Goal: Information Seeking & Learning: Get advice/opinions

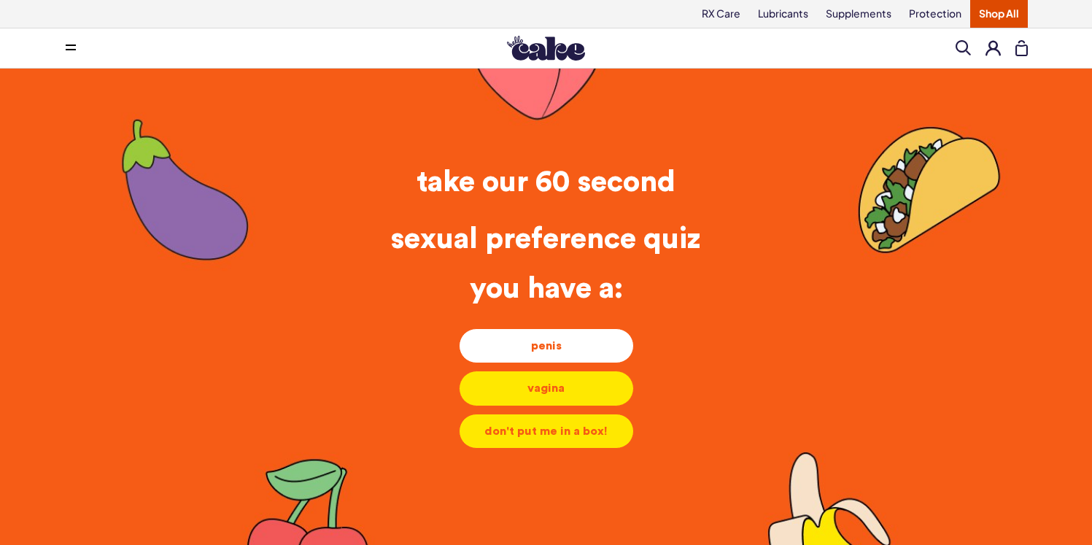
click at [604, 346] on div "penis" at bounding box center [546, 346] width 150 height 16
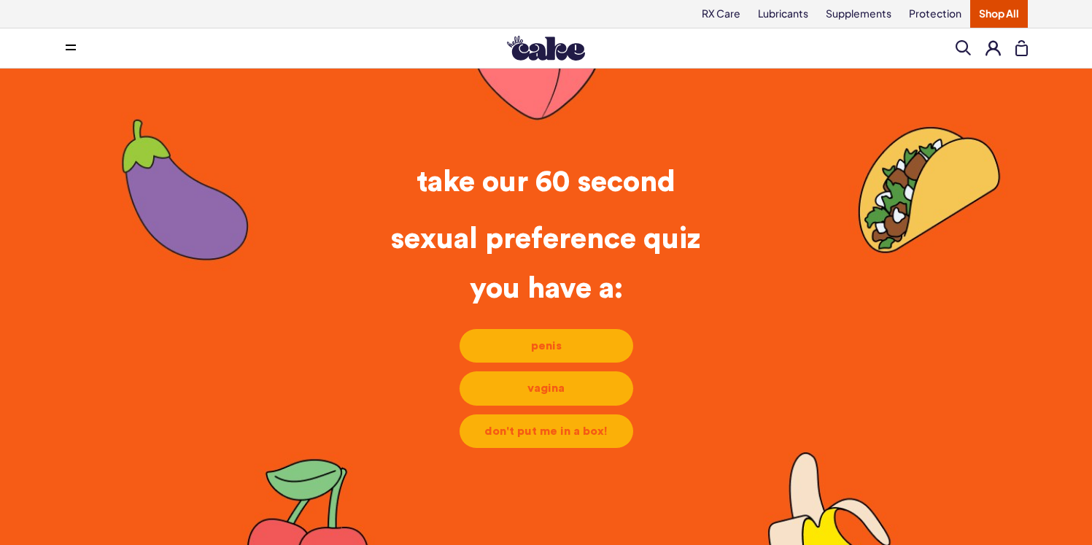
scroll to position [7, 0]
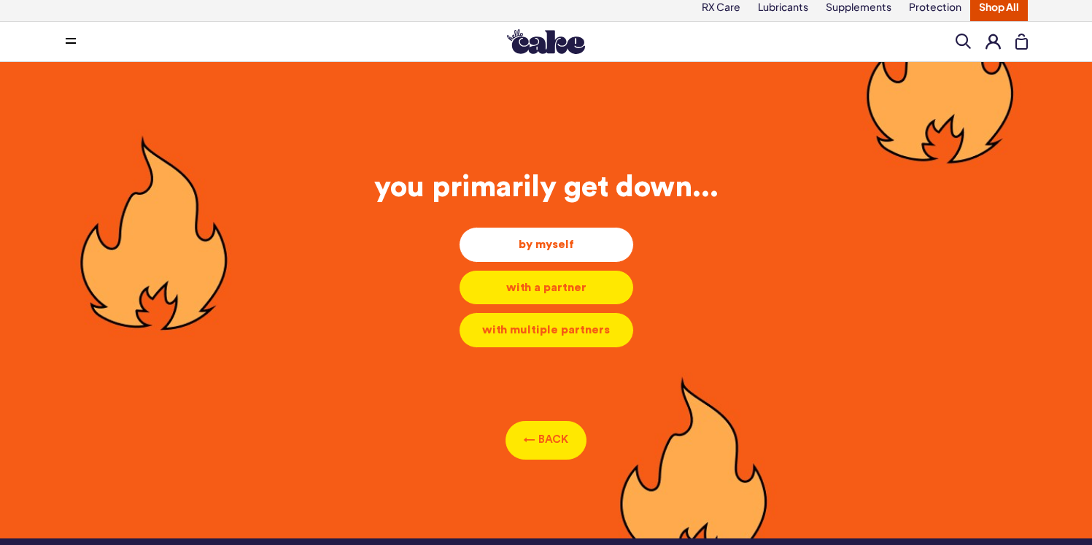
click at [613, 242] on div "by myself" at bounding box center [546, 244] width 150 height 16
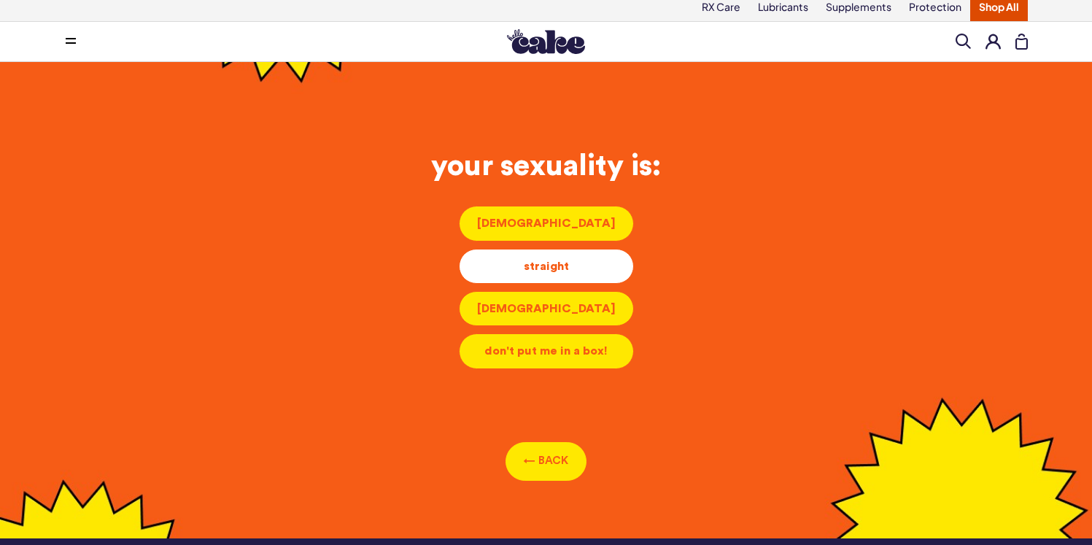
click at [603, 255] on li "straight straight straight" at bounding box center [546, 266] width 175 height 35
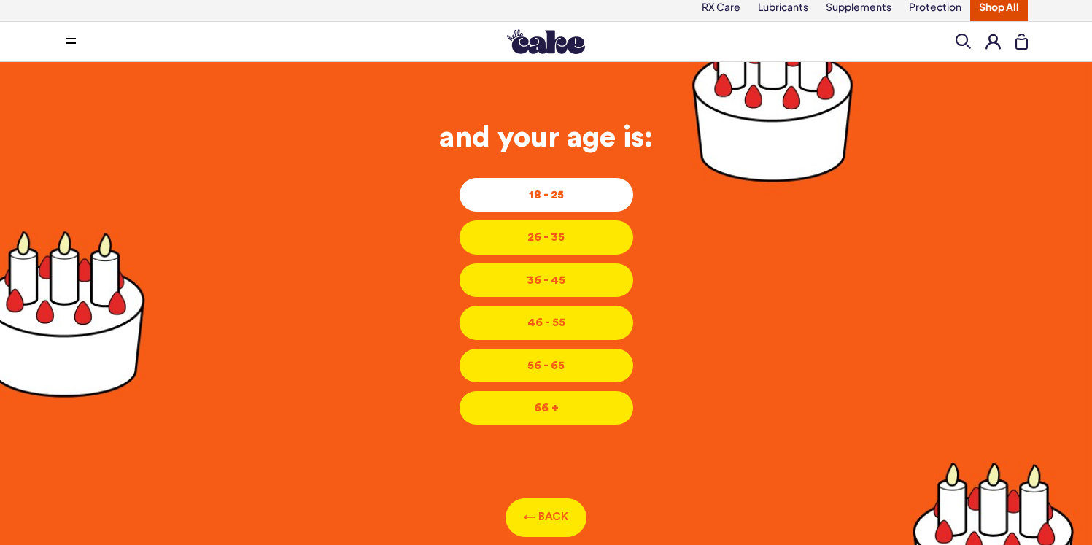
click at [593, 196] on div "18 - 25" at bounding box center [546, 195] width 150 height 16
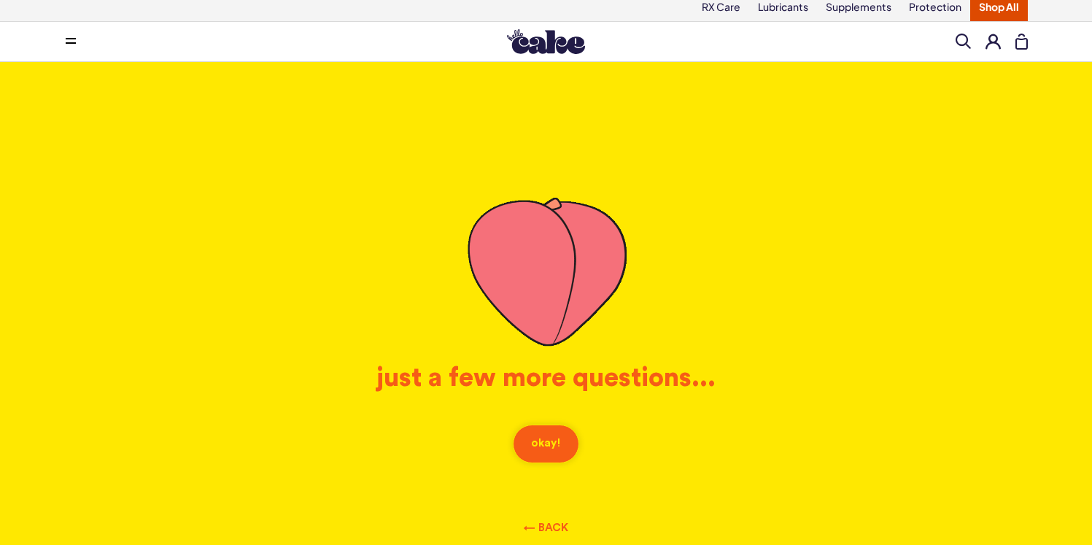
click at [565, 445] on button "okay!" at bounding box center [546, 444] width 66 height 39
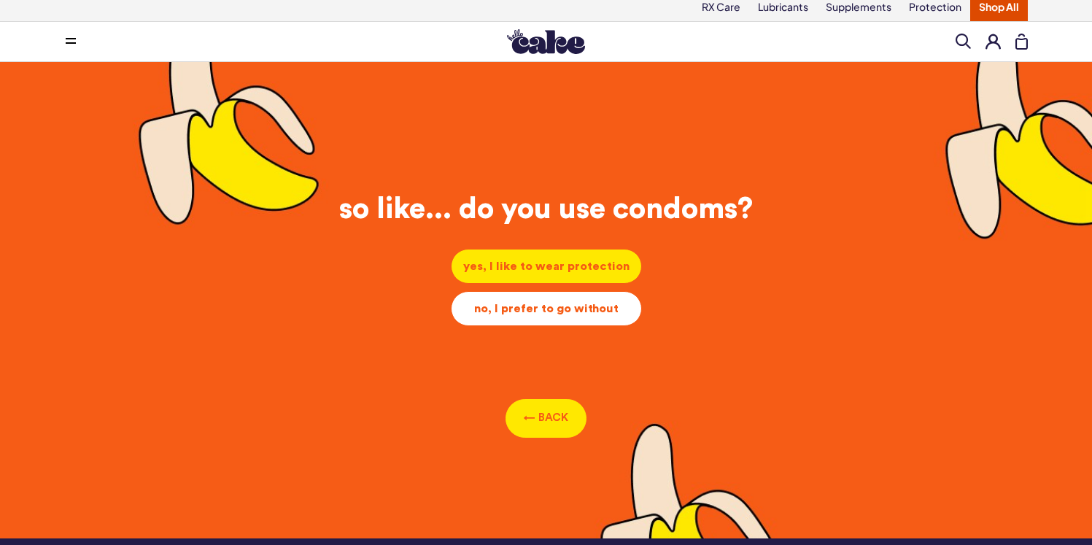
click at [609, 317] on li "no, I prefer to go without no, I prefer to go without no, I prefer to go without" at bounding box center [546, 308] width 191 height 35
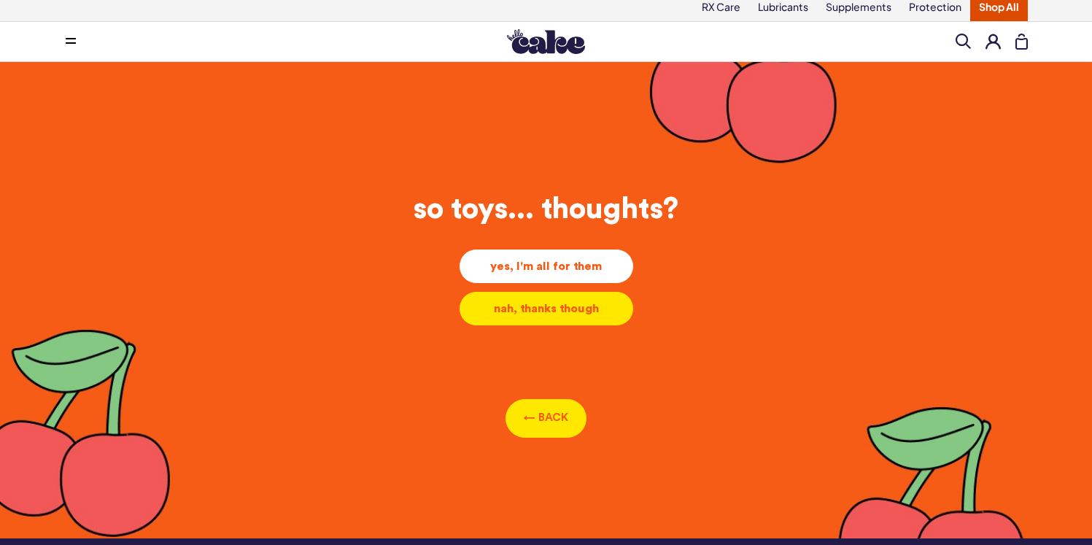
click at [603, 261] on div "yes, I'm all for them" at bounding box center [546, 266] width 150 height 16
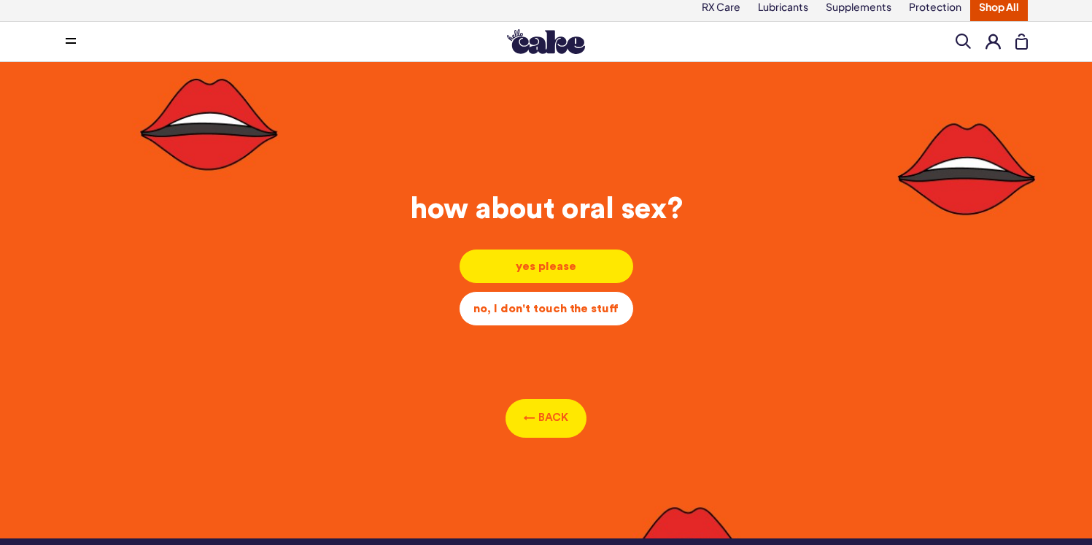
click at [605, 314] on div "no, I don't touch the stuff" at bounding box center [546, 309] width 150 height 16
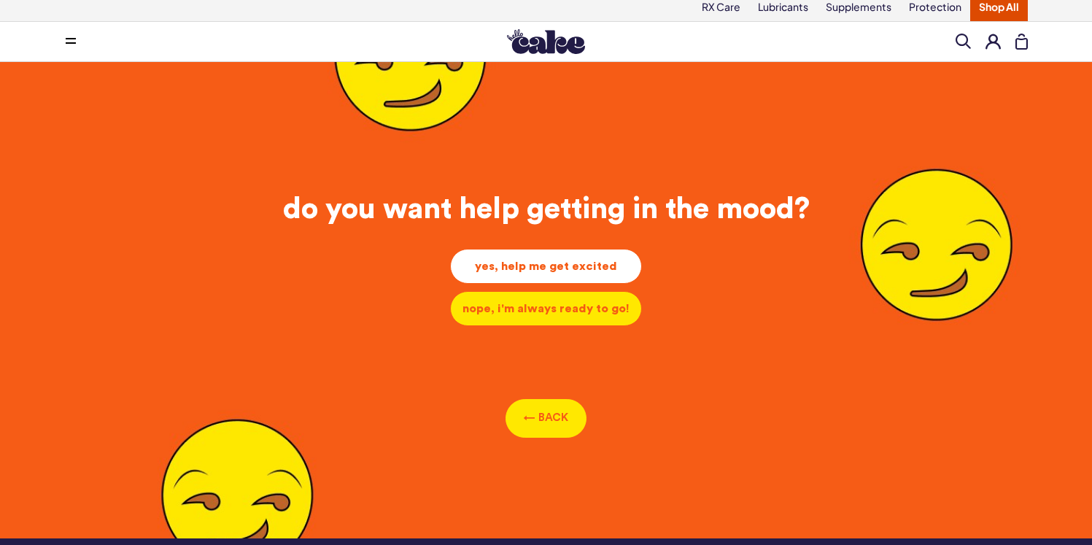
click at [601, 272] on div "yes, help me get excited" at bounding box center [545, 266] width 167 height 16
